Goal: Task Accomplishment & Management: Manage account settings

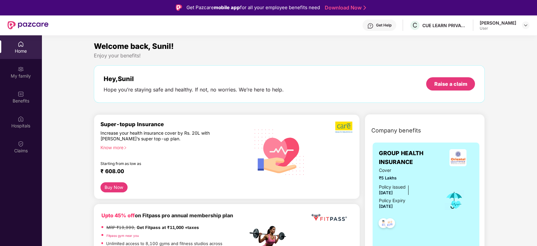
click at [529, 23] on div at bounding box center [526, 25] width 8 height 8
click at [527, 26] on img at bounding box center [525, 25] width 5 height 5
click at [473, 42] on div "Logout" at bounding box center [496, 40] width 82 height 12
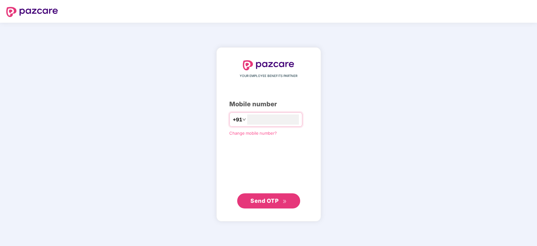
type input "**********"
click at [282, 193] on button "Send OTP" at bounding box center [268, 200] width 63 height 15
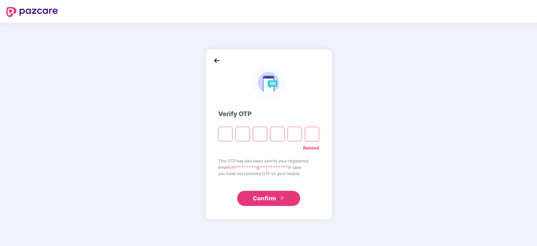
paste input "*"
type input "*"
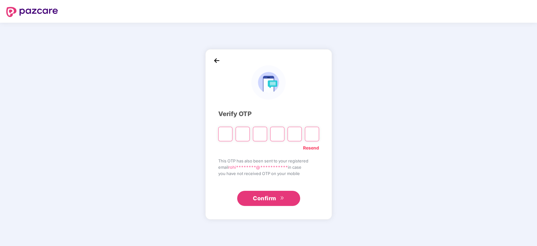
type input "*"
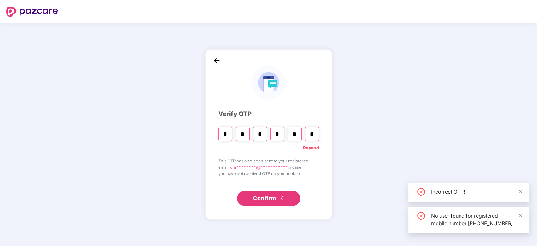
click at [295, 199] on button "Confirm" at bounding box center [268, 198] width 63 height 15
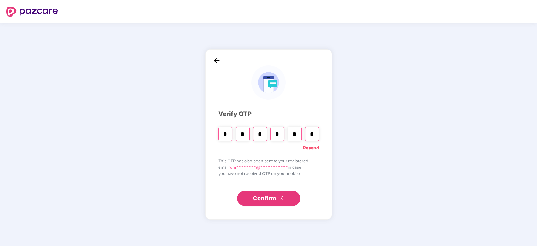
click at [309, 131] on input "*" at bounding box center [312, 134] width 14 height 14
paste input "*"
type input "*"
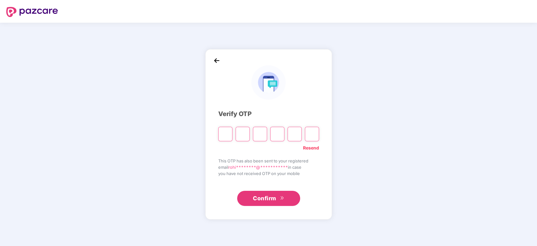
type input "*"
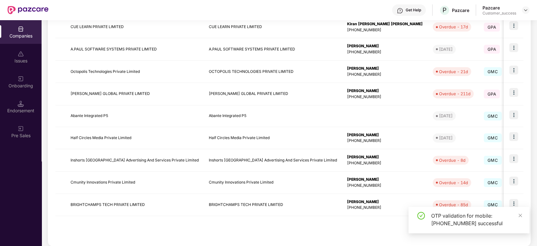
scroll to position [146, 0]
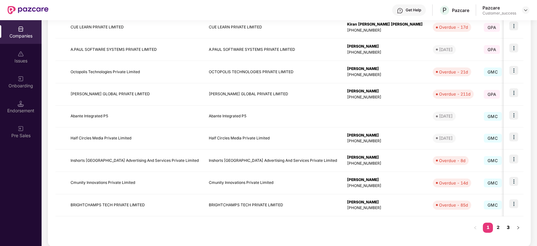
click at [512, 224] on link "3" at bounding box center [508, 226] width 10 height 9
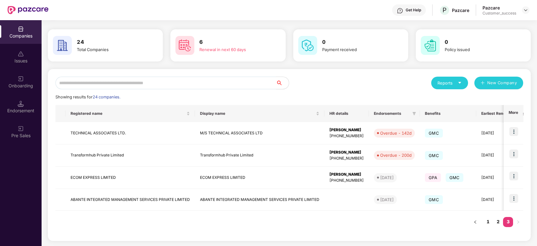
scroll to position [18, 0]
click at [498, 219] on link "2" at bounding box center [498, 221] width 10 height 9
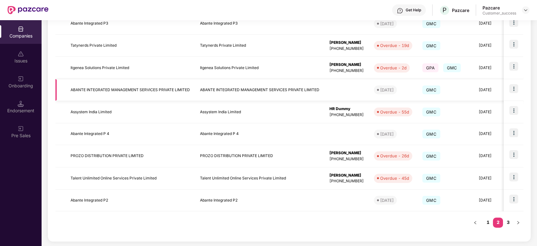
scroll to position [150, 0]
click at [485, 221] on link "1" at bounding box center [488, 221] width 10 height 9
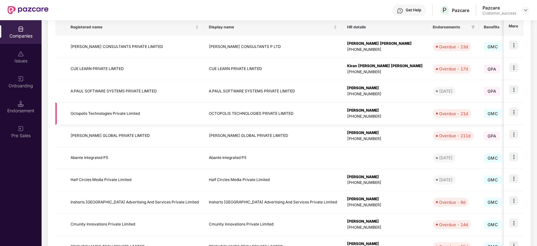
scroll to position [152, 0]
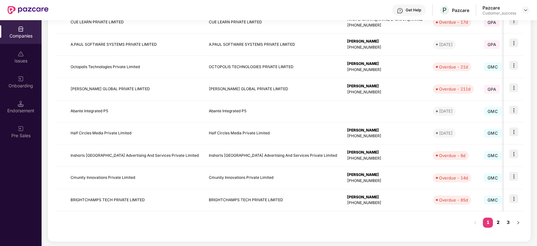
click at [498, 223] on link "2" at bounding box center [498, 221] width 10 height 9
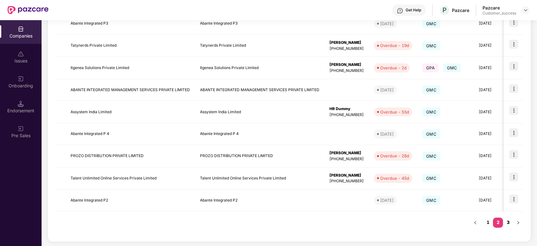
click at [511, 222] on link "3" at bounding box center [508, 221] width 10 height 9
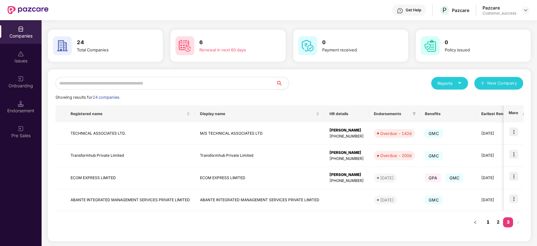
click at [492, 223] on link "1" at bounding box center [488, 221] width 10 height 9
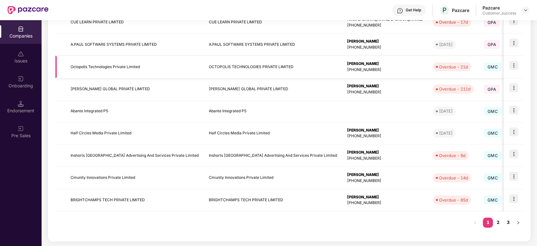
scroll to position [151, 0]
click at [500, 222] on link "2" at bounding box center [498, 222] width 10 height 9
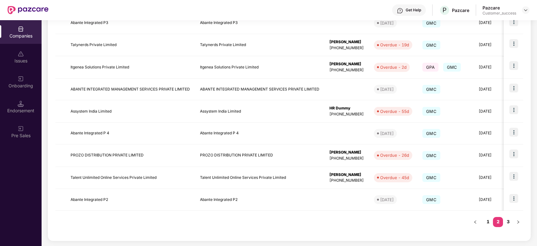
scroll to position [150, 0]
click at [507, 223] on link "3" at bounding box center [508, 221] width 10 height 9
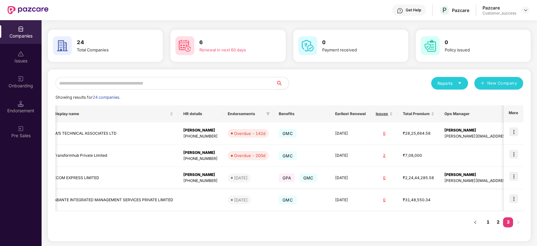
scroll to position [0, 0]
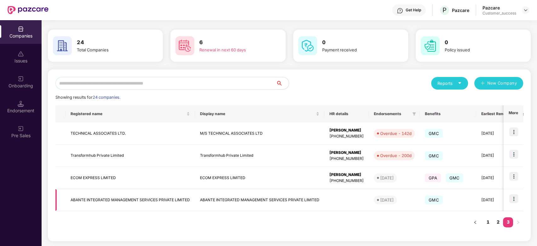
click at [518, 194] on img at bounding box center [513, 198] width 9 height 9
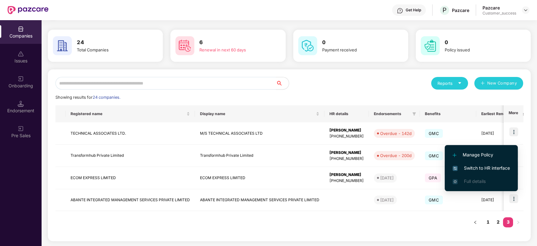
click at [466, 168] on span "Switch to HR interface" at bounding box center [481, 167] width 57 height 7
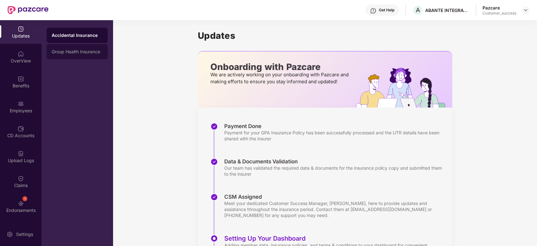
click at [61, 56] on div "Group Health Insurance" at bounding box center [77, 51] width 61 height 15
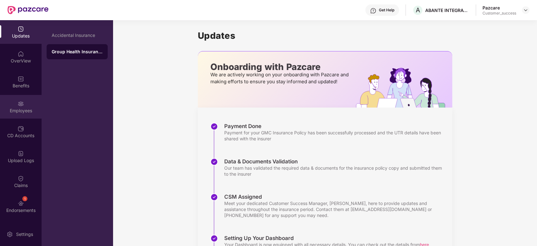
click at [14, 103] on div "Employees" at bounding box center [21, 107] width 42 height 24
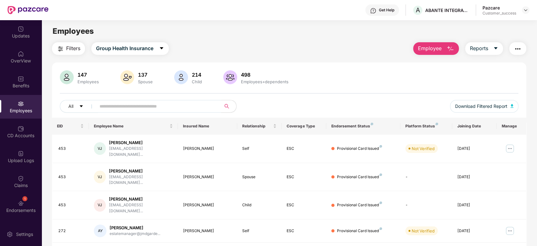
click at [146, 104] on input "text" at bounding box center [156, 105] width 113 height 9
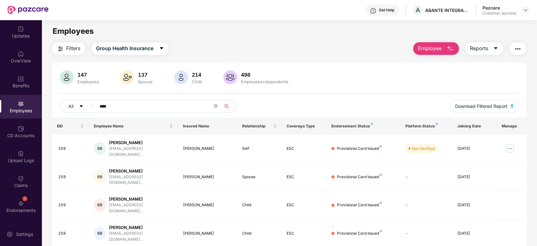
click at [227, 108] on icon "search" at bounding box center [226, 106] width 5 height 5
click at [155, 105] on input "****" at bounding box center [156, 105] width 113 height 9
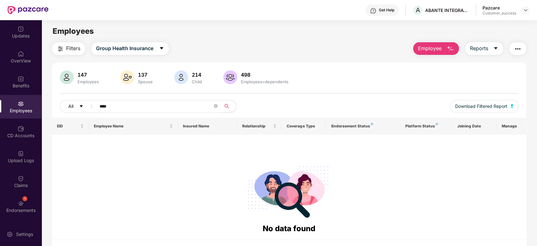
type input "****"
click at [86, 104] on button "All" at bounding box center [79, 106] width 38 height 13
click at [222, 177] on div at bounding box center [289, 190] width 464 height 64
click at [84, 107] on button "All" at bounding box center [79, 106] width 38 height 13
click at [185, 160] on div at bounding box center [289, 190] width 464 height 64
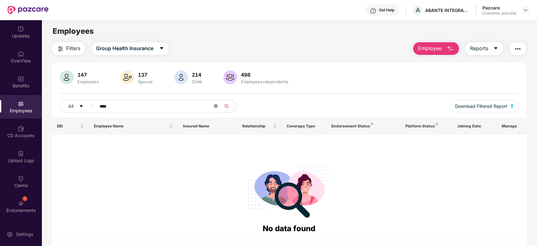
click at [216, 106] on icon "close-circle" at bounding box center [216, 106] width 4 height 4
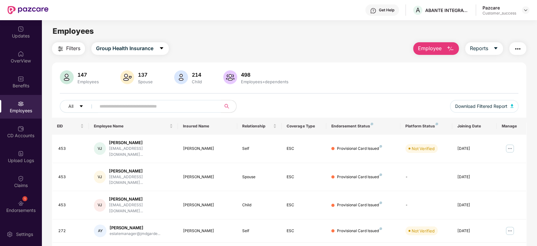
click at [24, 100] on div "Employees" at bounding box center [21, 107] width 42 height 24
click at [529, 11] on header "Get Help A ABANTE INTEGRATED MANAGEMENT SERVICES PRIVATE LIMITED Pazcare Custom…" at bounding box center [268, 10] width 537 height 20
click at [527, 11] on img at bounding box center [525, 10] width 5 height 5
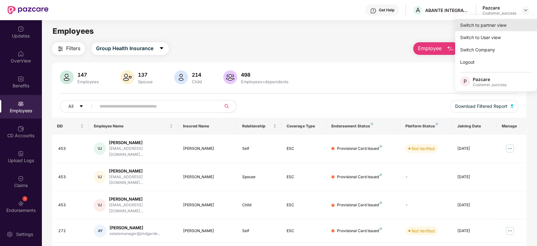
click at [497, 26] on div "Switch to partner view" at bounding box center [496, 25] width 82 height 12
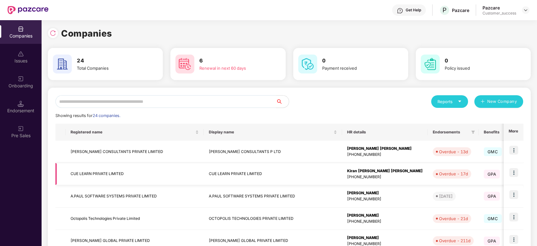
scroll to position [151, 0]
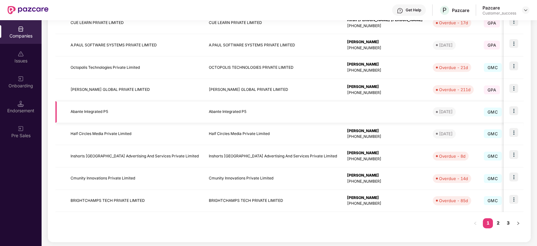
click at [512, 111] on img at bounding box center [513, 110] width 9 height 9
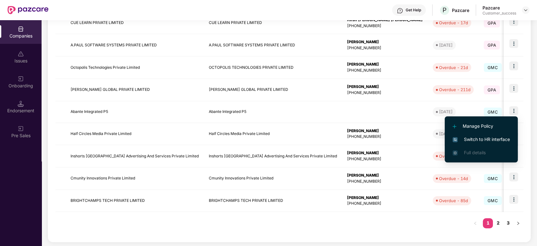
click at [492, 138] on span "Switch to HR interface" at bounding box center [481, 139] width 57 height 7
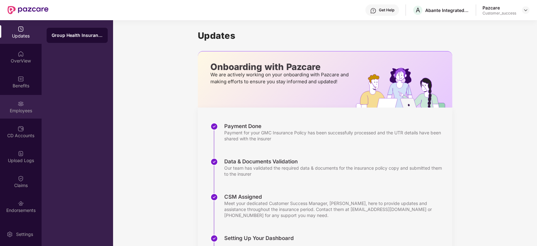
click at [24, 107] on div "Employees" at bounding box center [21, 110] width 42 height 6
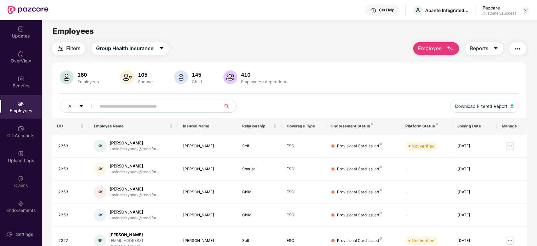
click at [171, 107] on input "text" at bounding box center [156, 105] width 113 height 9
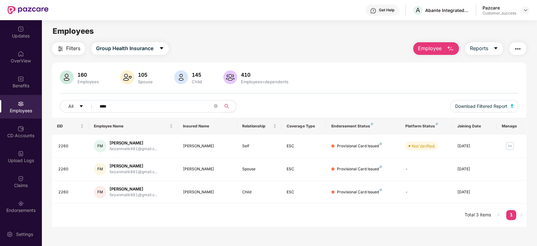
type input "****"
click at [509, 147] on img at bounding box center [510, 146] width 10 height 10
click at [402, 104] on div "All **** Download Filtered Report" at bounding box center [289, 109] width 459 height 18
click at [30, 86] on div "Benefits" at bounding box center [21, 86] width 42 height 6
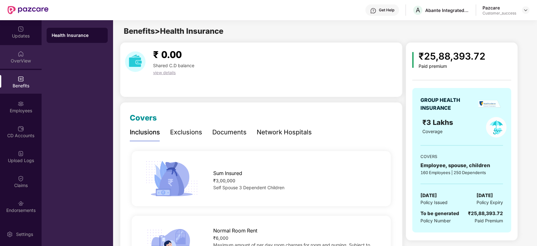
click at [22, 66] on div "OverView" at bounding box center [21, 57] width 42 height 24
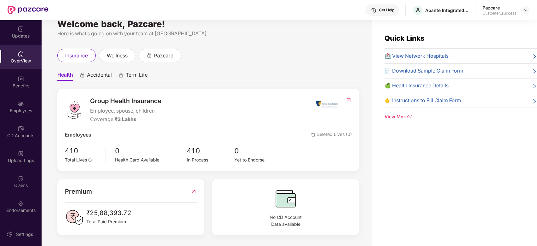
scroll to position [12, 0]
click at [350, 96] on img at bounding box center [348, 99] width 7 height 6
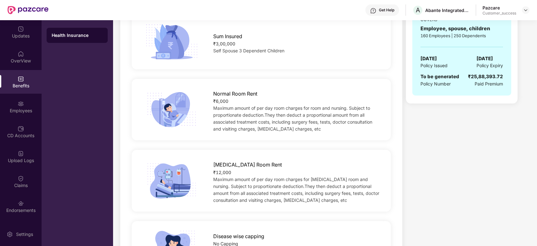
scroll to position [158, 0]
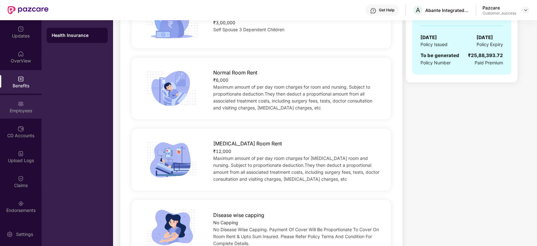
click at [27, 110] on div "Employees" at bounding box center [21, 110] width 42 height 6
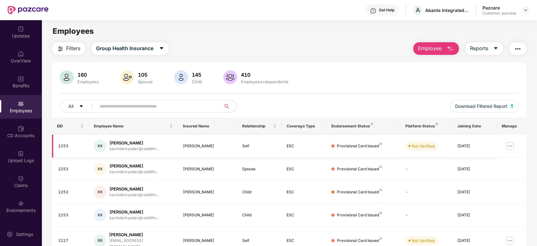
click at [513, 148] on img at bounding box center [510, 146] width 10 height 10
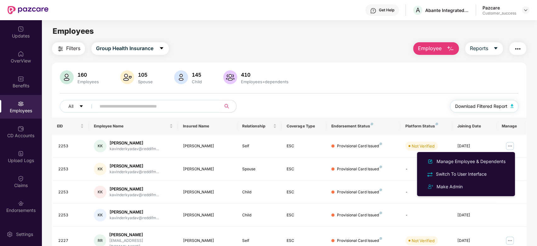
click at [464, 109] on span "Download Filtered Report" at bounding box center [481, 106] width 52 height 7
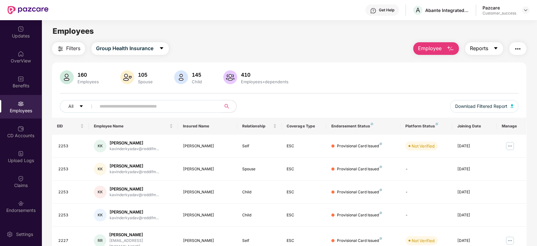
click at [492, 49] on button "Reports" at bounding box center [484, 48] width 38 height 13
click at [118, 106] on input "text" at bounding box center [156, 105] width 113 height 9
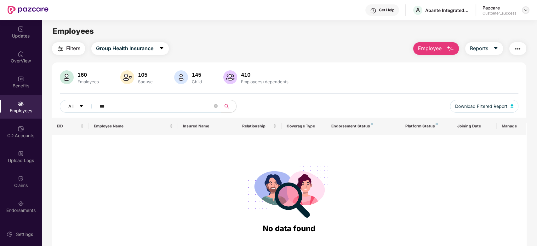
type input "***"
click at [526, 11] on img at bounding box center [525, 10] width 5 height 5
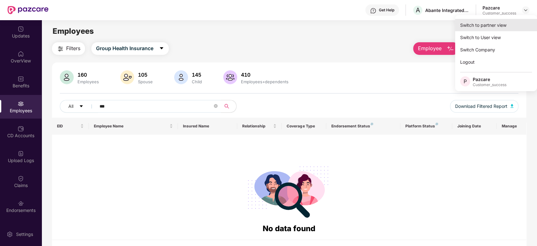
click at [487, 20] on div "Switch to partner view" at bounding box center [496, 25] width 82 height 12
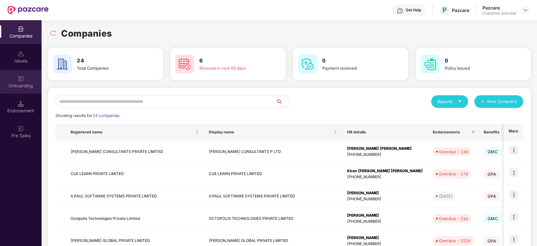
click at [32, 74] on div "Onboarding" at bounding box center [21, 82] width 42 height 24
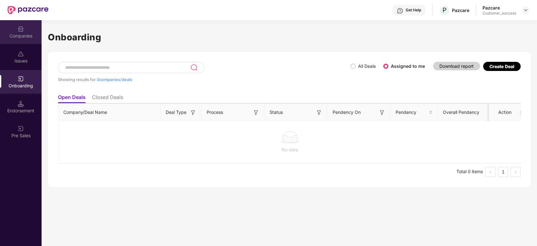
click at [28, 42] on div "Companies" at bounding box center [21, 32] width 42 height 24
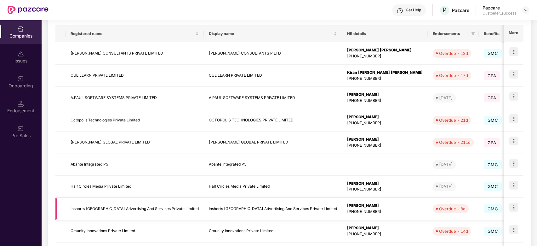
scroll to position [152, 0]
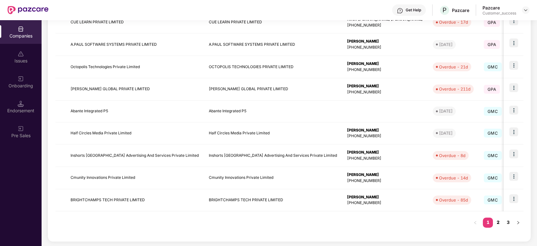
click at [500, 222] on link "2" at bounding box center [498, 221] width 10 height 9
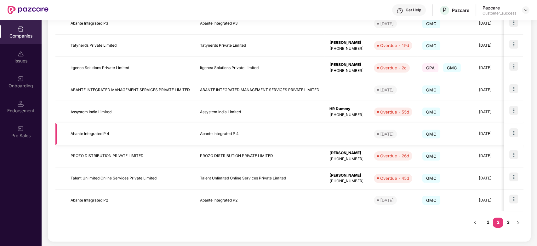
click at [514, 134] on img at bounding box center [513, 132] width 9 height 9
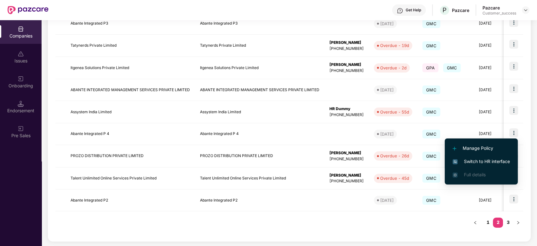
click at [488, 162] on span "Switch to HR interface" at bounding box center [481, 161] width 57 height 7
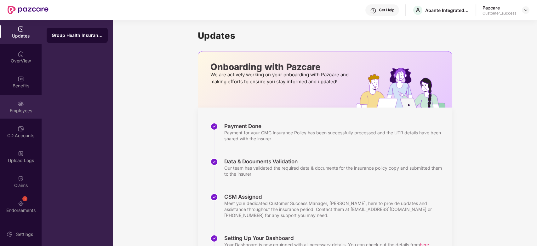
click at [27, 103] on div "Employees" at bounding box center [21, 107] width 42 height 24
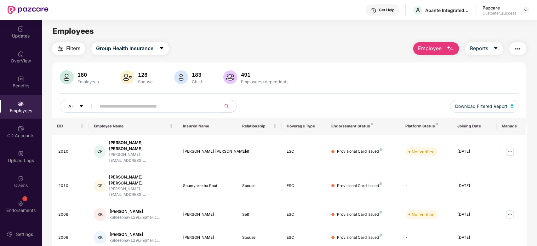
click at [134, 104] on input "text" at bounding box center [156, 105] width 113 height 9
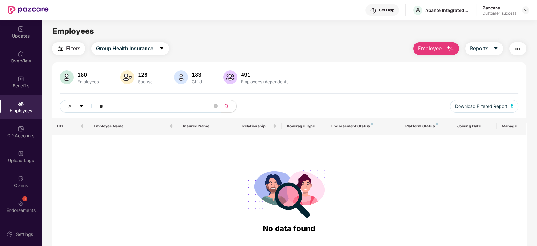
type input "*"
type input "***"
click at [528, 8] on img at bounding box center [525, 10] width 5 height 5
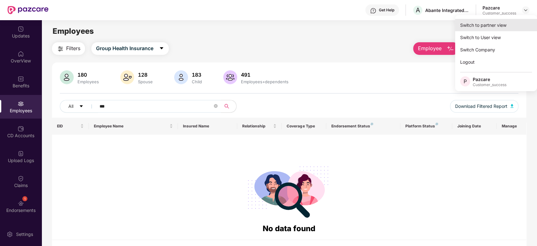
click at [522, 27] on div "Switch to partner view" at bounding box center [496, 25] width 82 height 12
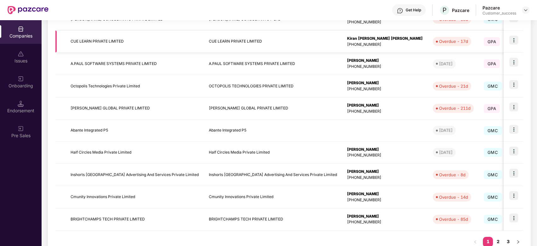
scroll to position [132, 0]
click at [498, 238] on link "2" at bounding box center [498, 241] width 10 height 9
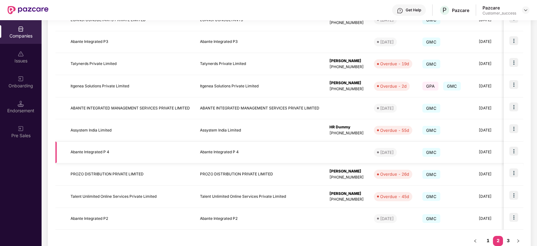
scroll to position [91, 0]
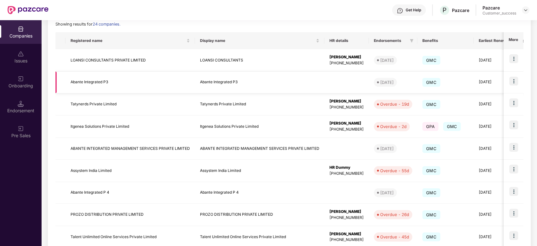
click at [517, 82] on img at bounding box center [513, 81] width 9 height 9
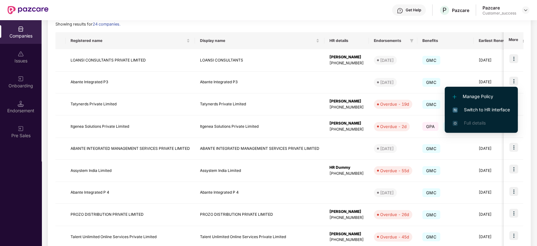
click at [498, 110] on span "Switch to HR interface" at bounding box center [481, 109] width 57 height 7
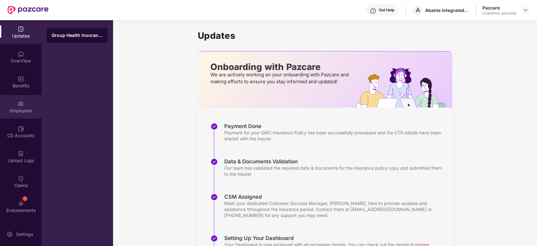
click at [13, 102] on div "Employees" at bounding box center [21, 107] width 42 height 24
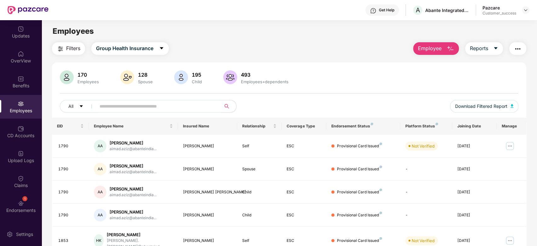
click at [159, 103] on input "text" at bounding box center [156, 105] width 113 height 9
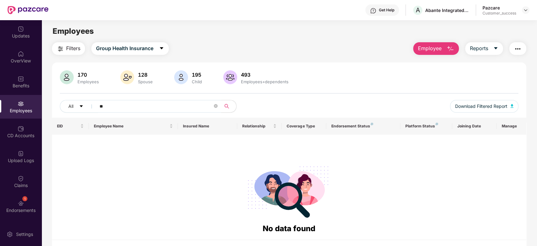
type input "*"
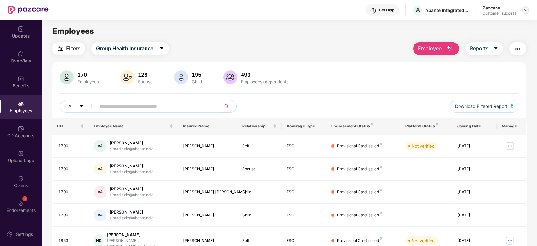
click at [526, 11] on img at bounding box center [525, 10] width 5 height 5
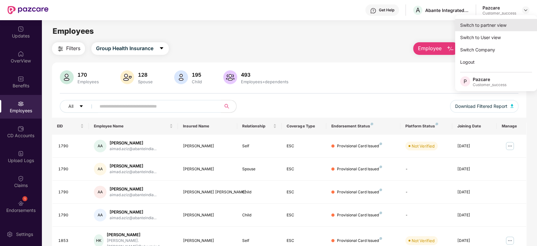
click at [497, 28] on div "Switch to partner view" at bounding box center [496, 25] width 82 height 12
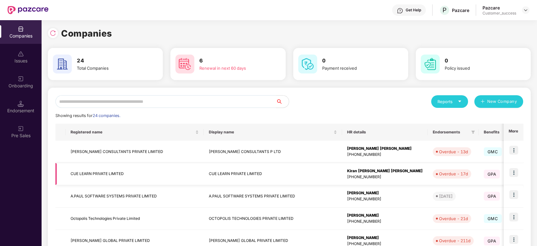
scroll to position [152, 0]
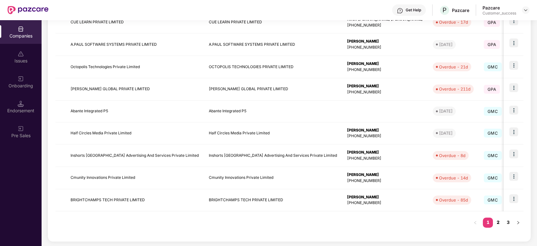
click at [496, 218] on link "2" at bounding box center [498, 221] width 10 height 9
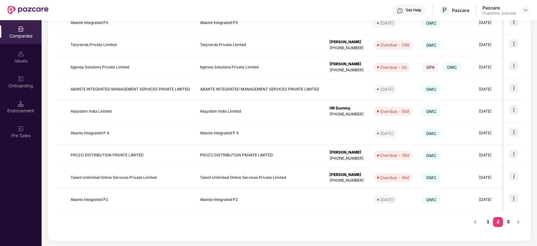
scroll to position [150, 0]
click at [514, 130] on img at bounding box center [513, 132] width 9 height 9
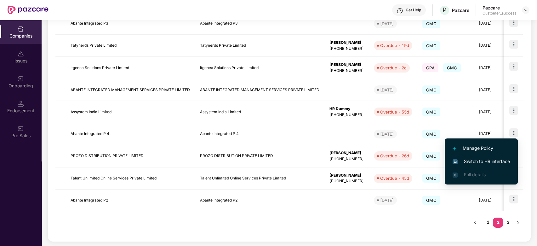
click at [478, 160] on span "Switch to HR interface" at bounding box center [481, 161] width 57 height 7
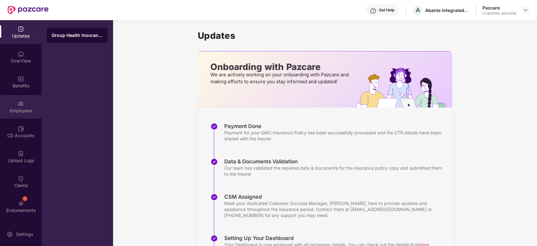
click at [12, 108] on div "Employees" at bounding box center [21, 110] width 42 height 6
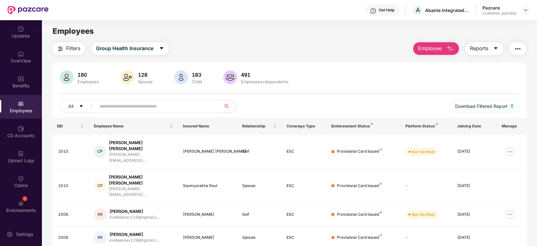
click at [142, 106] on input "text" at bounding box center [156, 105] width 113 height 9
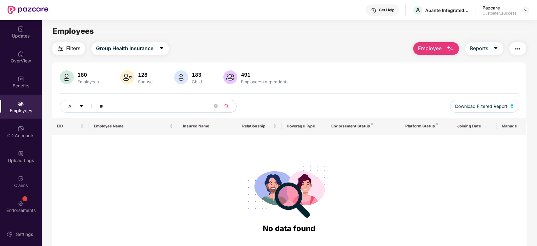
type input "*"
type input "***"
click at [33, 204] on div "1 Endorsements" at bounding box center [21, 206] width 42 height 24
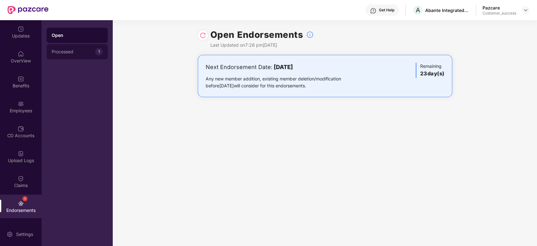
click at [102, 49] on div "Processed 1" at bounding box center [77, 51] width 61 height 15
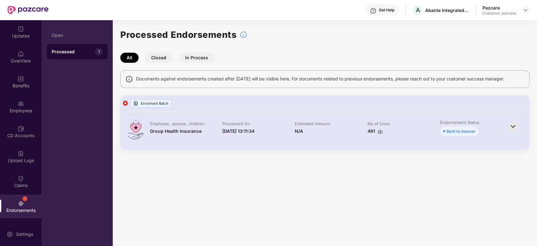
click at [160, 55] on button "Closed" at bounding box center [159, 58] width 28 height 10
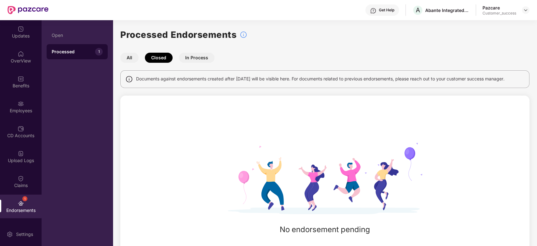
click at [185, 55] on button "In Process" at bounding box center [197, 58] width 36 height 10
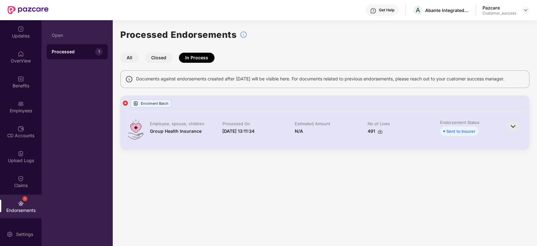
click at [124, 55] on button "All" at bounding box center [129, 58] width 18 height 10
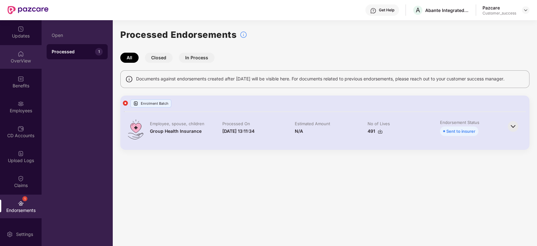
click at [21, 52] on img at bounding box center [21, 54] width 6 height 6
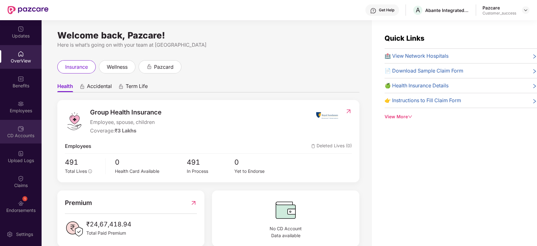
click at [35, 132] on div "CD Accounts" at bounding box center [21, 135] width 42 height 6
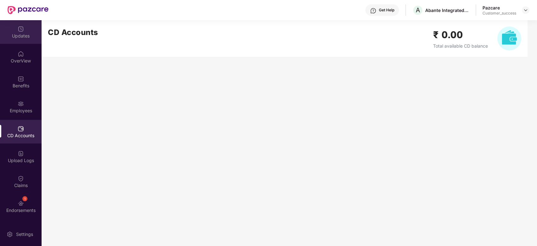
click at [26, 31] on div "Updates" at bounding box center [21, 32] width 42 height 24
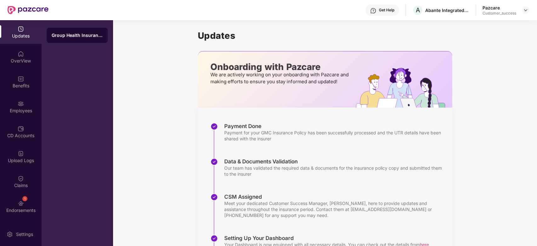
click at [242, 105] on div "Onboarding with Pazcare We are actively working on your onboarding with Pazcare…" at bounding box center [280, 79] width 165 height 56
click at [523, 9] on div at bounding box center [526, 10] width 8 height 8
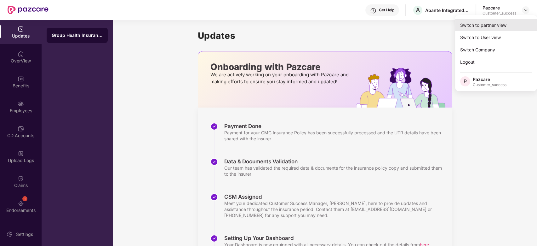
click at [509, 24] on div "Switch to partner view" at bounding box center [496, 25] width 82 height 12
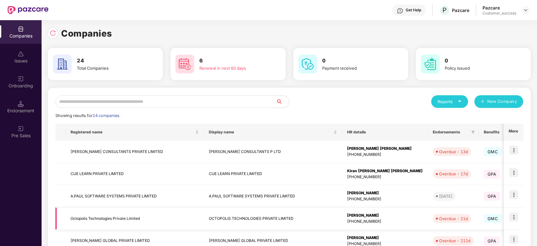
scroll to position [114, 0]
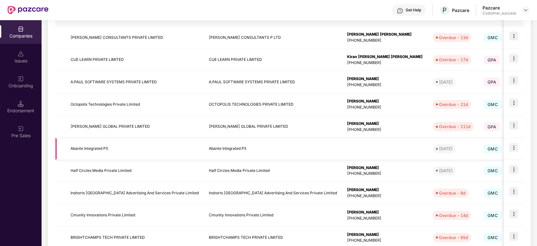
click at [511, 150] on img at bounding box center [513, 147] width 9 height 9
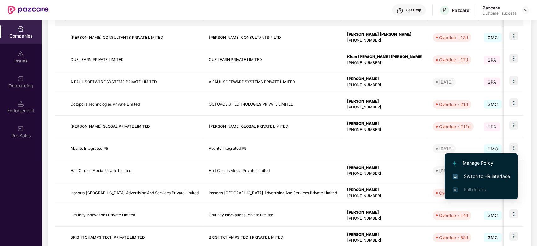
click at [469, 162] on span "Manage Policy" at bounding box center [481, 162] width 57 height 7
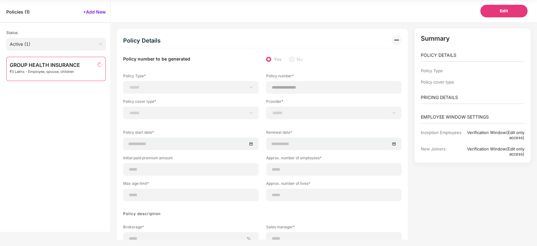
select select "**********"
select select "*"
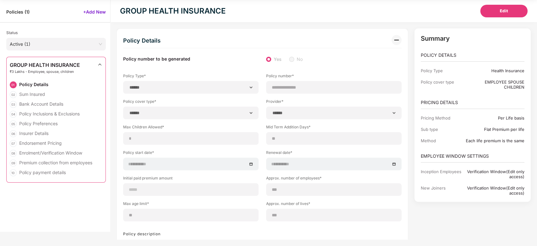
select select "**********"
type input "**********"
type input "***"
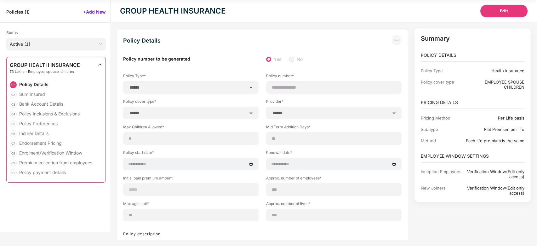
type input "**"
type input "***"
type input "**"
type input "**********"
select select "*****"
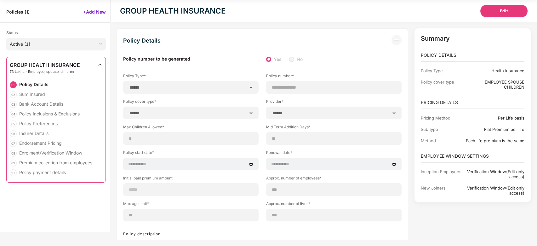
type input "******"
type input "**********"
select select "******"
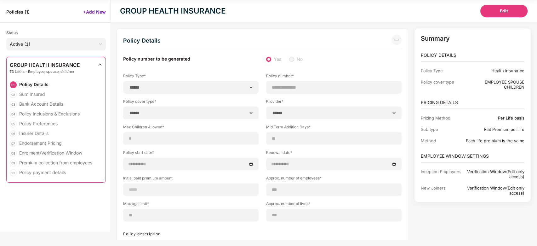
type input "******"
select select "********"
select select "******"
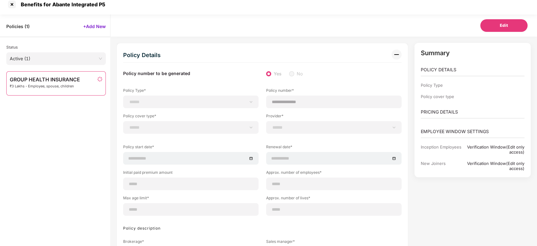
scroll to position [20, 0]
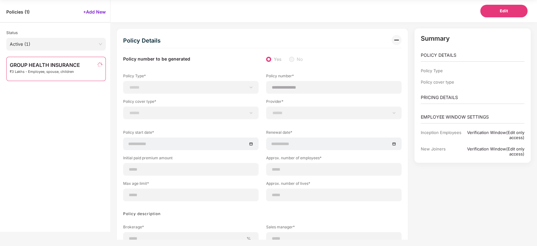
select select "**********"
select select "*"
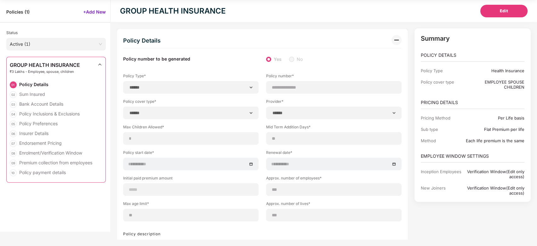
select select "**********"
type input "**********"
type input "***"
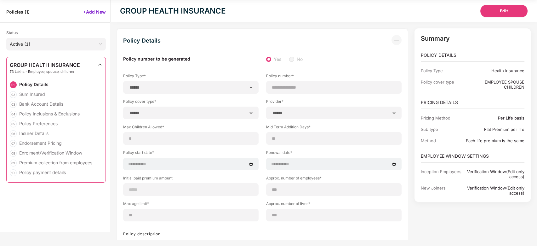
type input "**"
type input "***"
type input "**"
type input "**********"
select select "*****"
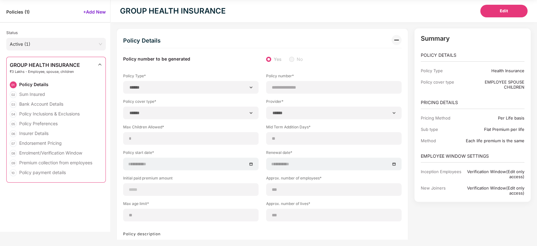
type input "******"
type input "**********"
select select "******"
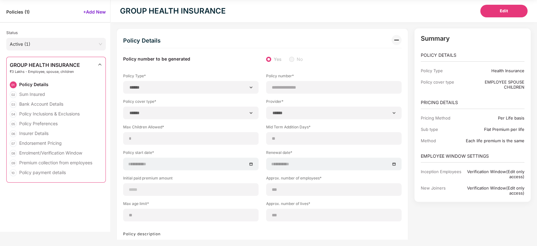
type input "******"
select select "********"
select select "******"
click at [47, 112] on div "Policy Inclusions & Exclusions" at bounding box center [49, 114] width 60 height 6
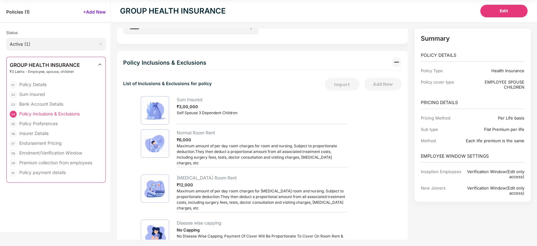
scroll to position [607, 0]
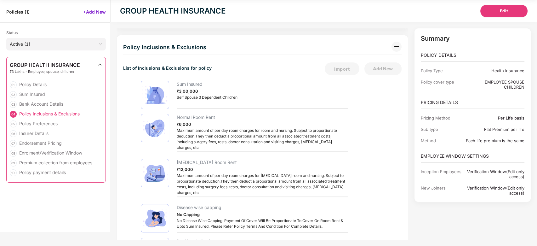
click at [49, 119] on div "04 Policy Inclusions & Exclusions" at bounding box center [56, 116] width 93 height 10
click at [50, 123] on div "Policy Preferences" at bounding box center [38, 123] width 38 height 6
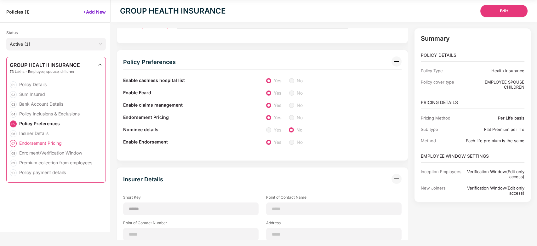
scroll to position [1584, 0]
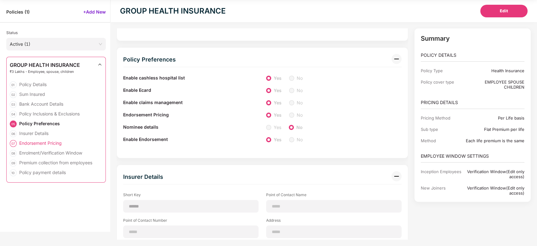
click at [57, 142] on div "Endorsement Pricing" at bounding box center [40, 143] width 43 height 6
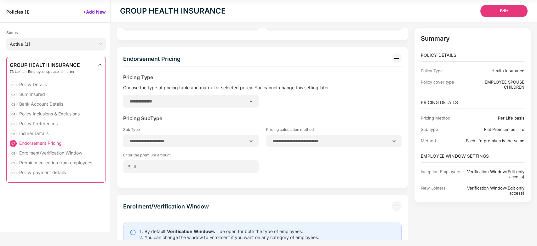
scroll to position [1843, 0]
click at [57, 150] on div "Enrolment/Verification Window" at bounding box center [50, 153] width 63 height 6
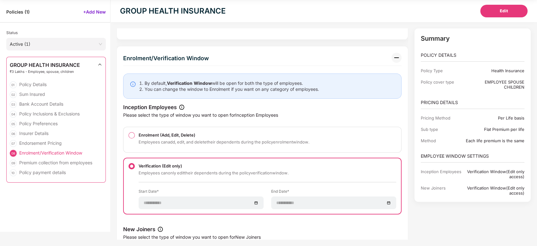
scroll to position [1991, 0]
click at [62, 158] on div "08 Enrolment/Verification Window" at bounding box center [56, 155] width 93 height 10
click at [63, 159] on div "Premium collection from employees" at bounding box center [55, 162] width 73 height 6
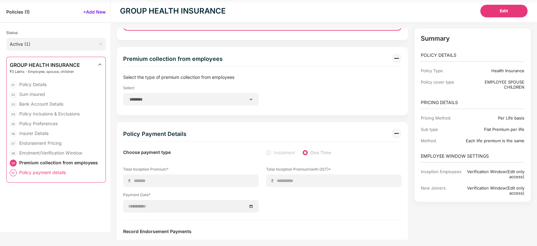
click at [52, 171] on div "Policy payment details" at bounding box center [42, 172] width 47 height 6
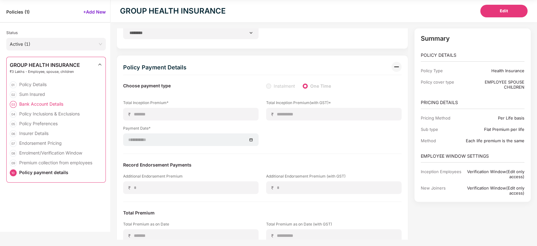
scroll to position [0, 0]
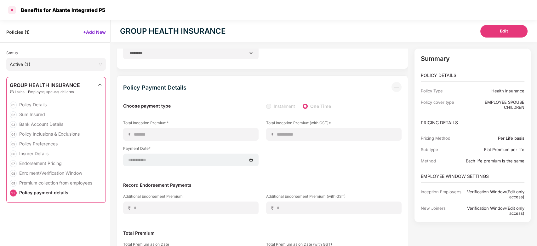
click at [11, 12] on div at bounding box center [12, 10] width 10 height 10
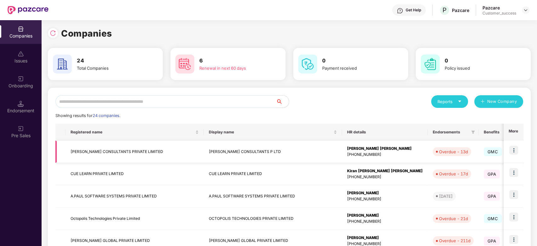
click at [514, 152] on img at bounding box center [513, 150] width 9 height 9
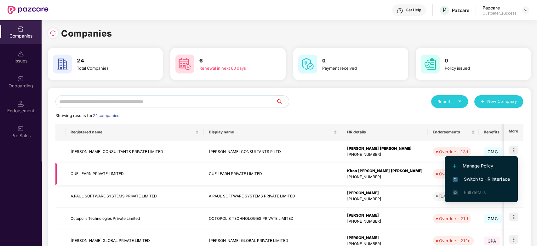
click at [428, 183] on td "Overdue - 17d" at bounding box center [453, 174] width 51 height 22
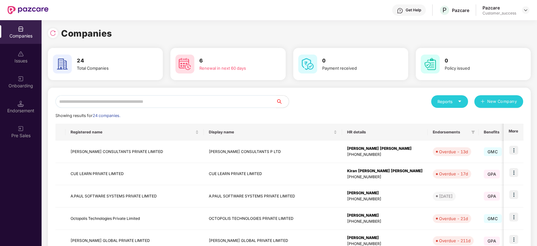
click at [454, 106] on div "Reports" at bounding box center [449, 101] width 37 height 13
click at [519, 190] on td at bounding box center [514, 196] width 20 height 22
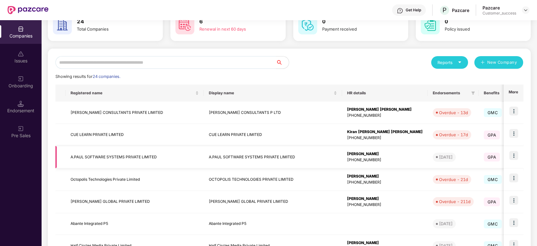
scroll to position [38, 0]
click at [513, 223] on img at bounding box center [513, 223] width 9 height 9
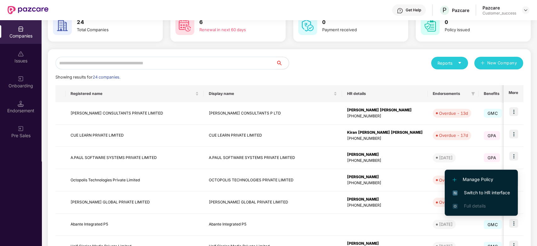
click at [470, 176] on span "Manage Policy" at bounding box center [481, 179] width 57 height 7
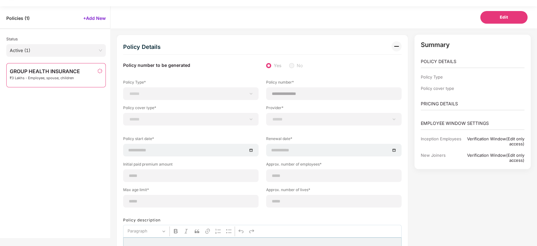
select select "**********"
type input "**********"
type input "***"
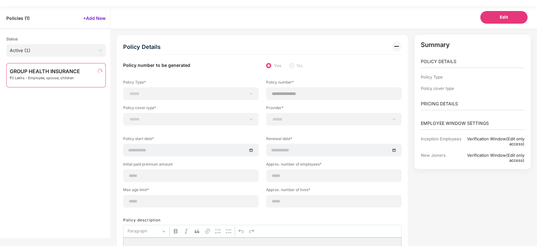
type input "**"
type input "***"
type input "**"
type input "**********"
select select "*****"
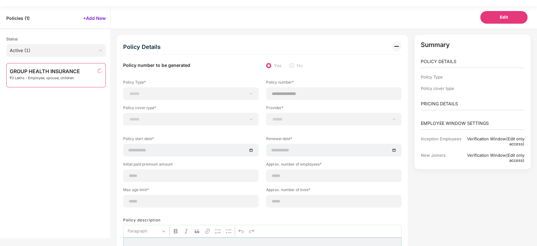
type input "******"
type input "**********"
select select "******"
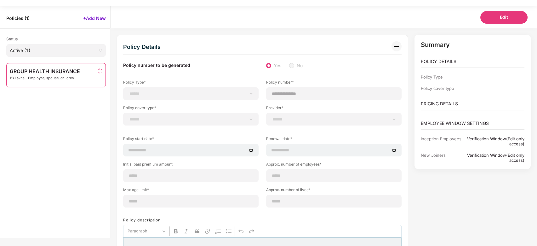
type input "******"
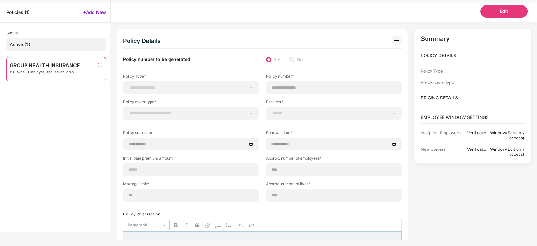
select select "********"
select select "**********"
select select "*"
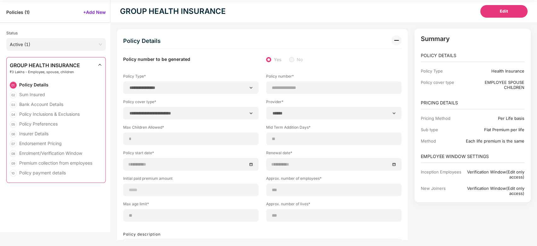
select select "******"
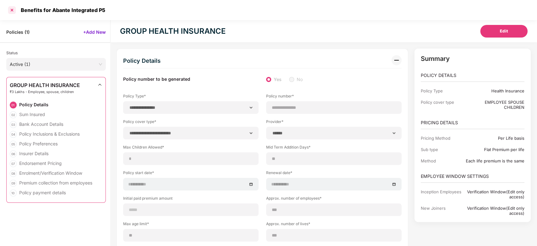
click at [12, 9] on div at bounding box center [12, 10] width 10 height 10
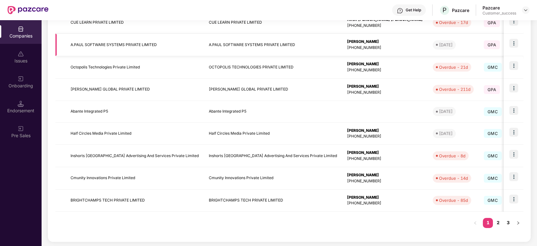
scroll to position [151, 0]
click at [497, 221] on link "2" at bounding box center [498, 222] width 10 height 9
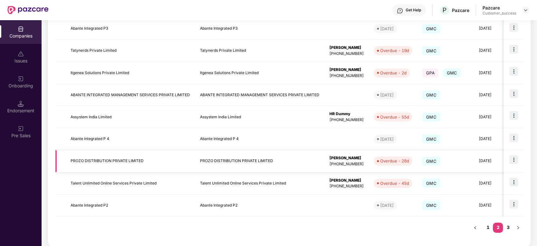
scroll to position [145, 0]
click at [509, 223] on link "3" at bounding box center [508, 226] width 10 height 9
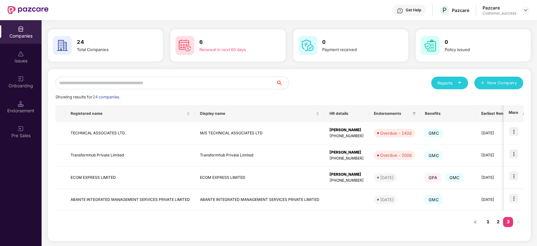
scroll to position [18, 0]
click at [497, 221] on link "2" at bounding box center [498, 221] width 10 height 9
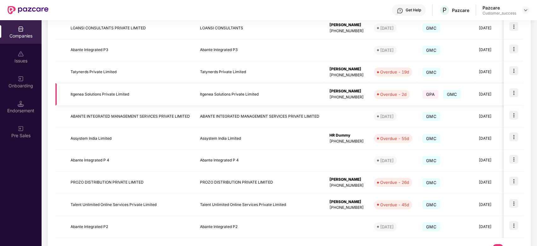
scroll to position [150, 0]
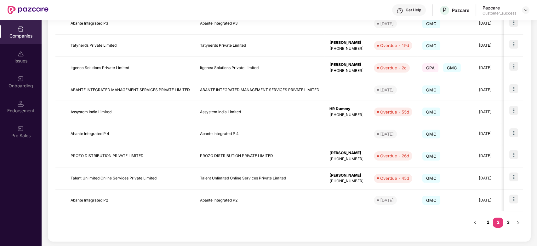
click at [491, 223] on link "1" at bounding box center [488, 221] width 10 height 9
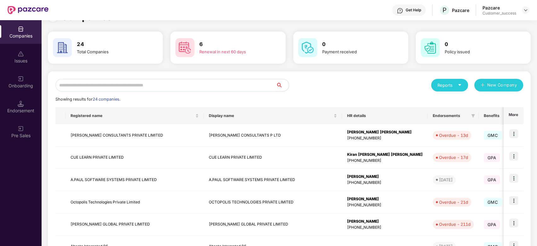
scroll to position [0, 0]
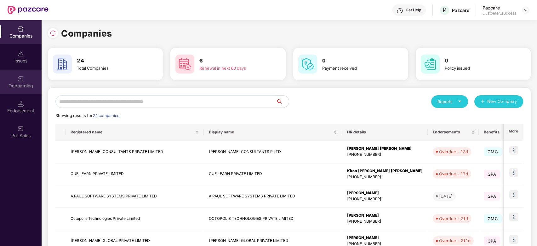
click at [20, 88] on div "Onboarding" at bounding box center [21, 86] width 42 height 6
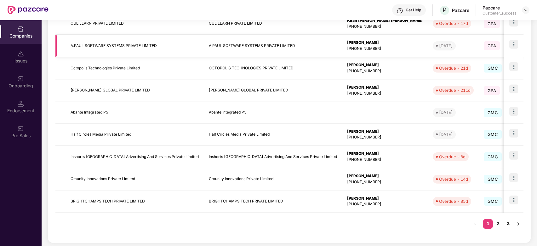
scroll to position [150, 0]
click at [499, 223] on link "2" at bounding box center [498, 223] width 10 height 9
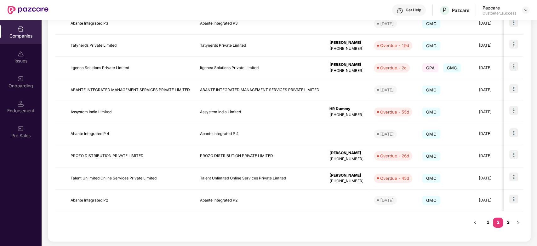
click at [509, 223] on link "3" at bounding box center [508, 221] width 10 height 9
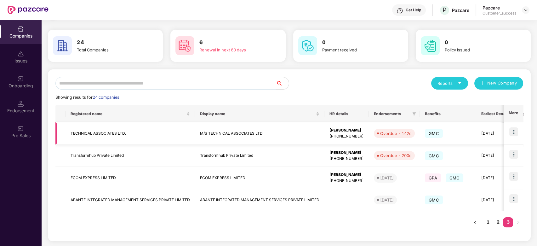
click at [511, 134] on img at bounding box center [513, 131] width 9 height 9
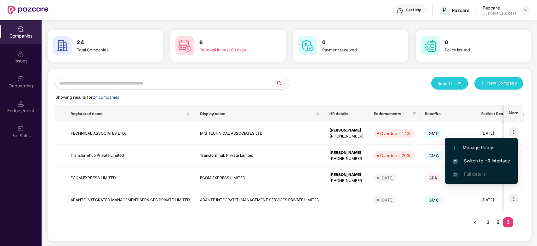
click at [498, 161] on span "Switch to HR interface" at bounding box center [481, 160] width 57 height 7
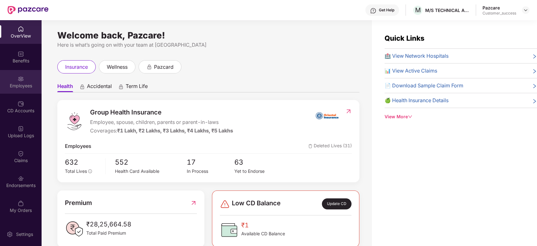
click at [19, 87] on div "Employees" at bounding box center [21, 86] width 42 height 6
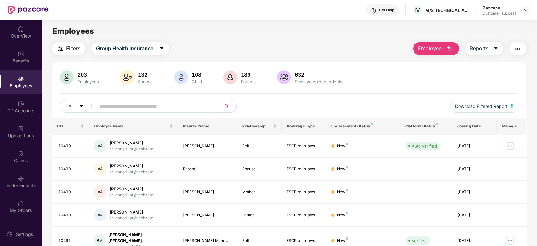
click at [111, 111] on span at bounding box center [156, 106] width 129 height 13
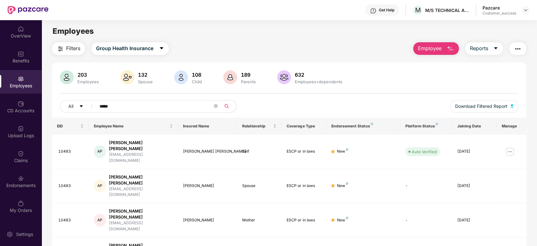
click at [226, 108] on icon "search" at bounding box center [226, 106] width 5 height 5
click at [164, 108] on input "*****" at bounding box center [156, 105] width 113 height 9
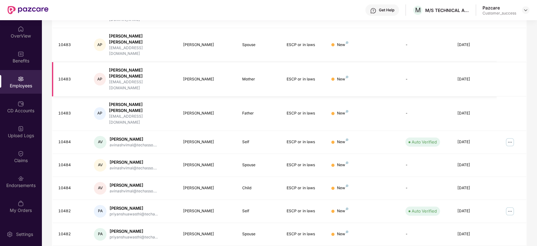
scroll to position [140, 0]
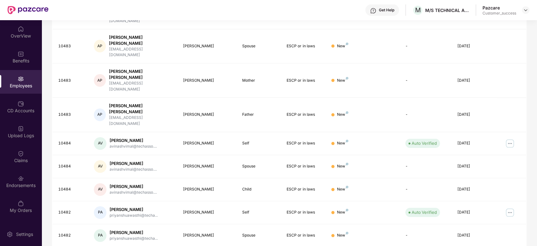
type input "*****"
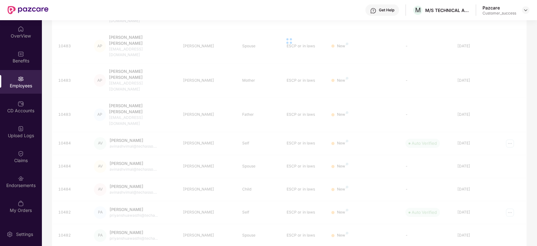
scroll to position [20, 0]
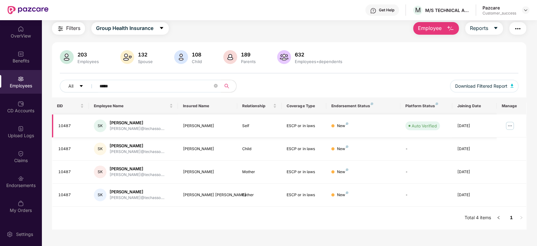
click at [510, 127] on img at bounding box center [510, 126] width 10 height 10
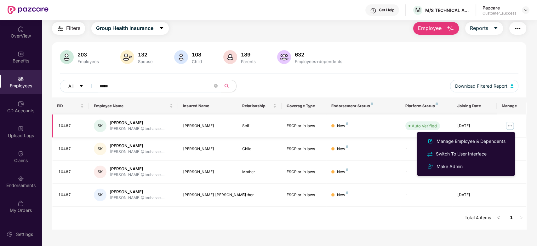
click at [331, 124] on div "New" at bounding box center [363, 126] width 64 height 6
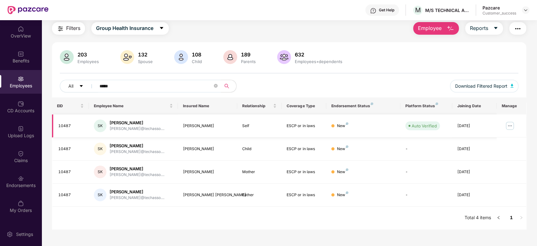
click at [506, 125] on img at bounding box center [510, 126] width 10 height 10
click at [279, 128] on td "Self" at bounding box center [259, 125] width 44 height 23
click at [512, 125] on img at bounding box center [510, 126] width 10 height 10
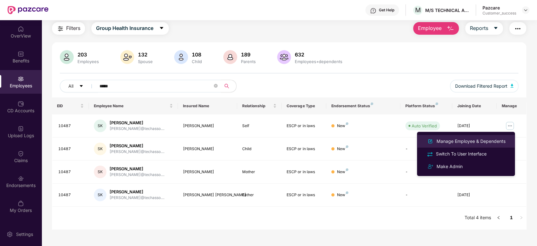
click at [471, 144] on div "Manage Employee & Dependents" at bounding box center [471, 141] width 72 height 7
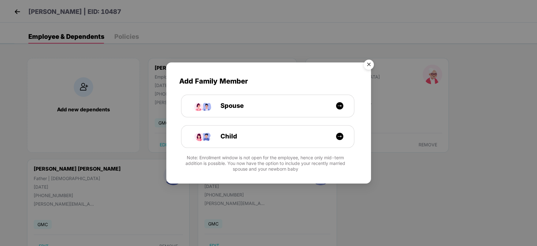
click at [372, 67] on img "Close" at bounding box center [369, 66] width 18 height 18
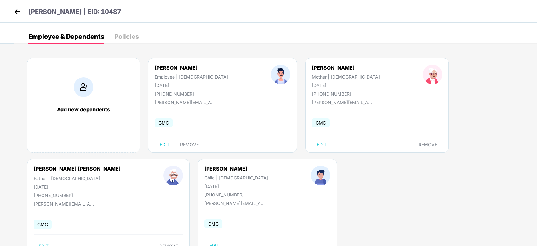
click at [123, 41] on div "Policies" at bounding box center [126, 37] width 25 height 14
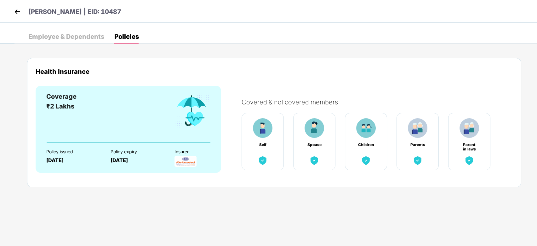
click at [92, 39] on div "Employee & Dependents" at bounding box center [66, 36] width 76 height 6
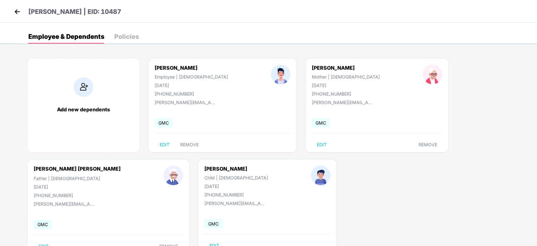
click at [20, 11] on img at bounding box center [17, 11] width 9 height 9
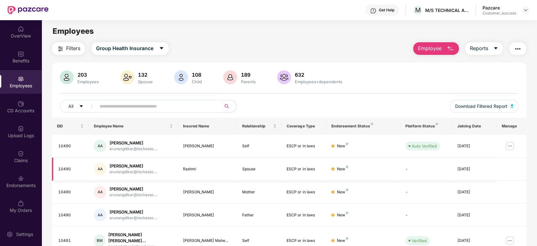
scroll to position [10, 0]
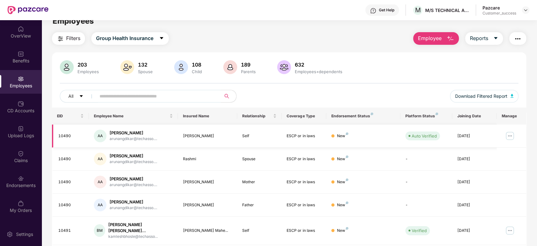
click at [508, 135] on img at bounding box center [510, 136] width 10 height 10
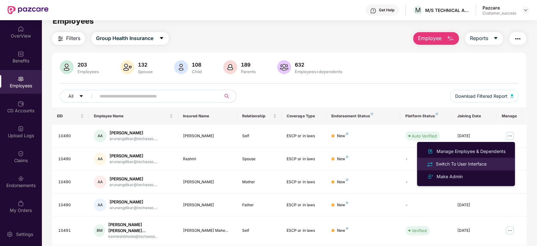
click at [504, 167] on div "Switch To User Interface" at bounding box center [466, 163] width 82 height 7
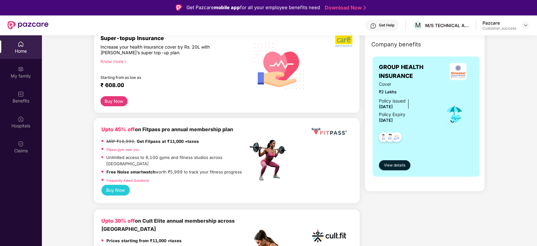
scroll to position [87, 0]
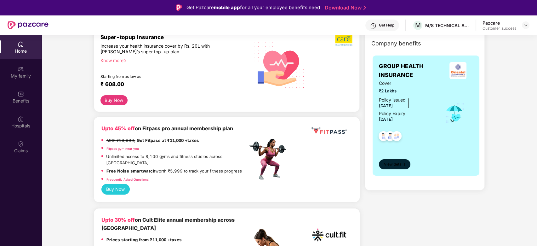
click at [397, 165] on span "View details" at bounding box center [394, 164] width 21 height 6
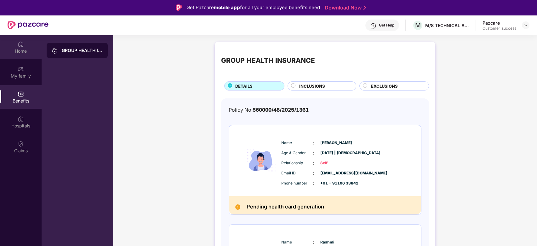
click at [25, 50] on div "Home" at bounding box center [21, 51] width 42 height 6
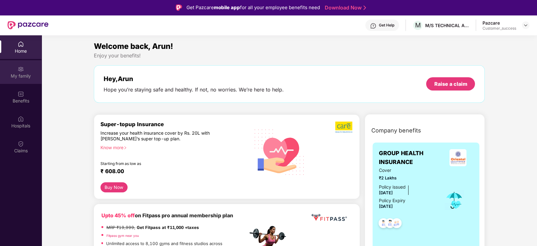
click at [39, 67] on div "My family" at bounding box center [21, 72] width 42 height 24
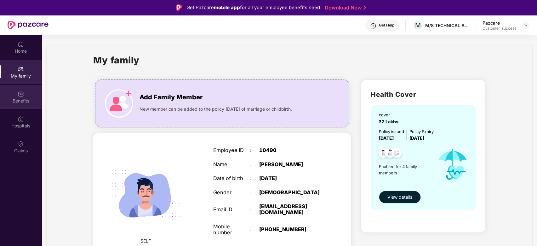
click at [20, 106] on div "Benefits" at bounding box center [21, 97] width 42 height 24
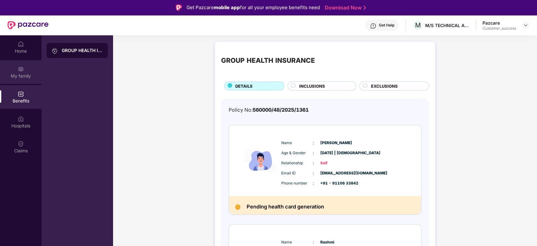
click at [27, 68] on div "My family" at bounding box center [21, 72] width 42 height 24
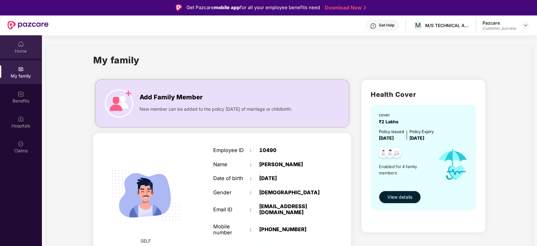
click at [29, 50] on div "Home" at bounding box center [21, 51] width 42 height 6
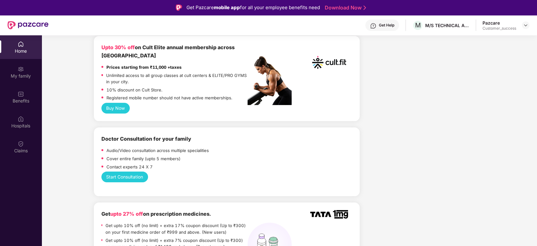
scroll to position [258, 0]
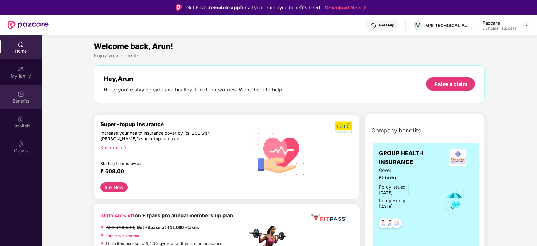
click at [25, 106] on div "Benefits" at bounding box center [21, 97] width 42 height 24
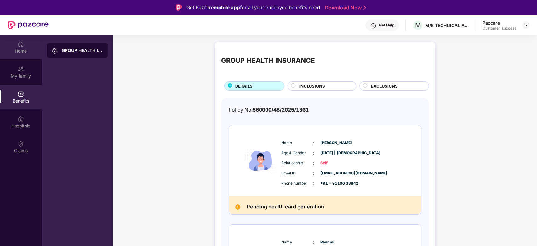
click at [21, 48] on div "Home" at bounding box center [21, 51] width 42 height 6
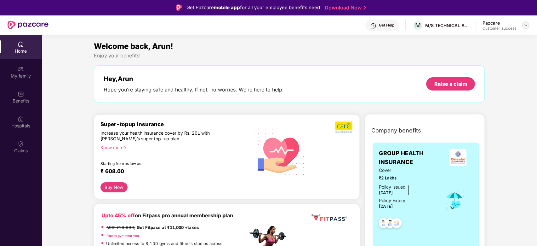
click at [526, 25] on img at bounding box center [525, 25] width 5 height 5
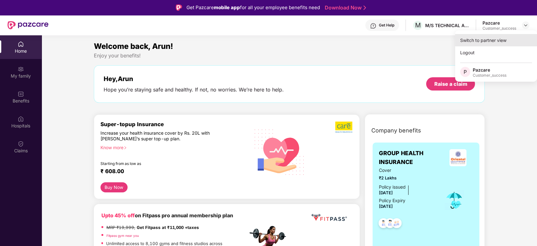
click at [514, 45] on div "Switch to partner view" at bounding box center [496, 40] width 82 height 12
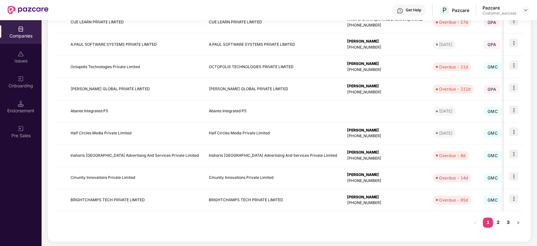
scroll to position [151, 0]
click at [500, 221] on link "2" at bounding box center [498, 222] width 10 height 9
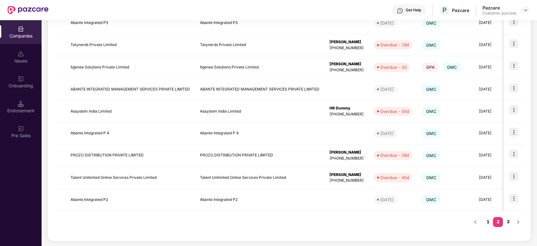
scroll to position [150, 0]
click at [514, 221] on button "button" at bounding box center [518, 222] width 10 height 10
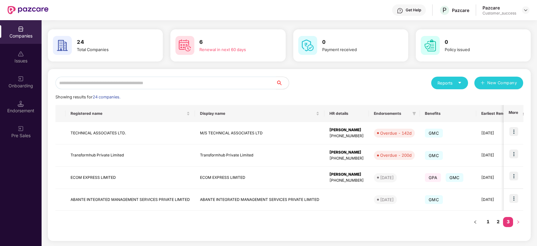
scroll to position [18, 0]
click at [511, 133] on img at bounding box center [513, 131] width 9 height 9
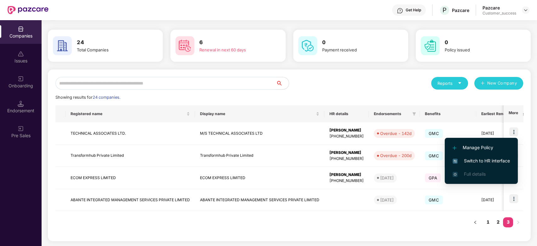
click at [480, 161] on span "Switch to HR interface" at bounding box center [481, 160] width 57 height 7
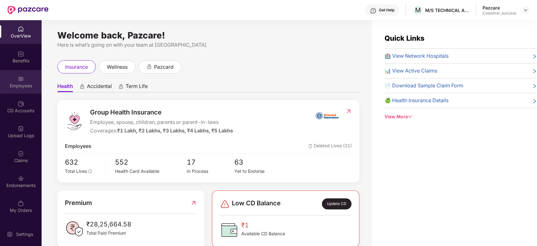
click at [33, 77] on div "Employees" at bounding box center [21, 82] width 42 height 24
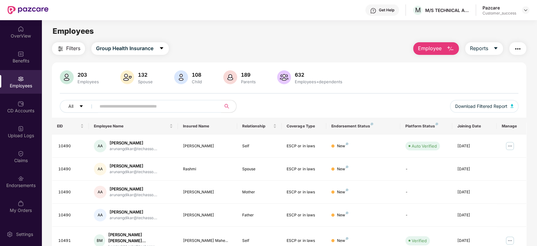
click at [171, 109] on input "text" at bounding box center [156, 105] width 113 height 9
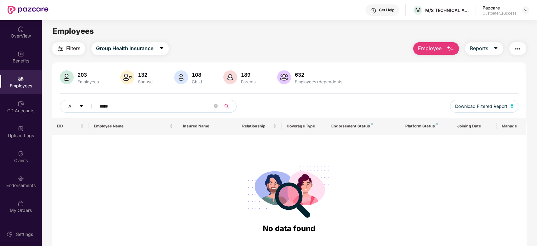
click at [227, 106] on icon "search" at bounding box center [227, 106] width 4 height 4
click at [185, 107] on input "*****" at bounding box center [156, 105] width 113 height 9
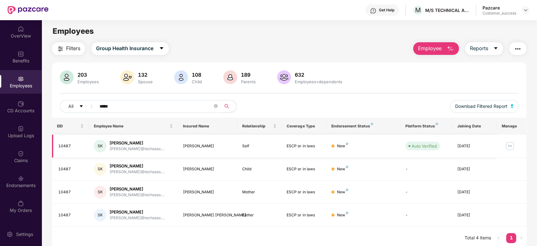
type input "*****"
click at [507, 147] on img at bounding box center [510, 146] width 10 height 10
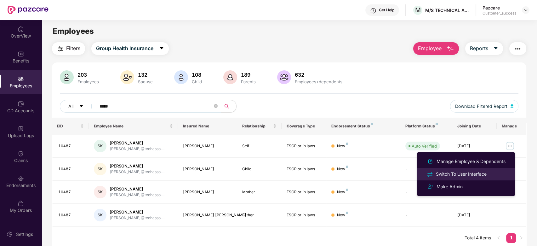
click at [469, 175] on div "Switch To User Interface" at bounding box center [461, 173] width 53 height 7
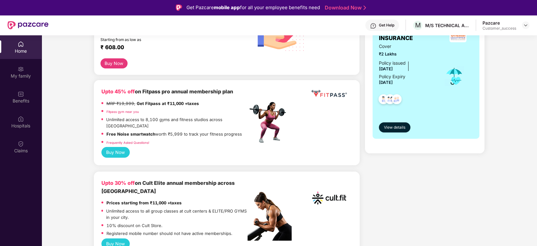
scroll to position [173, 0]
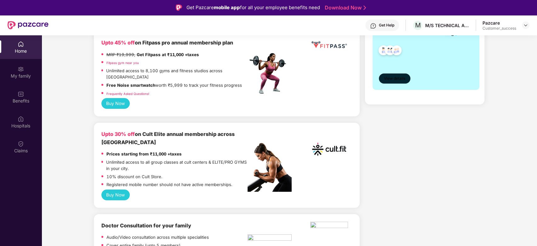
click at [395, 79] on span "View details" at bounding box center [394, 79] width 21 height 6
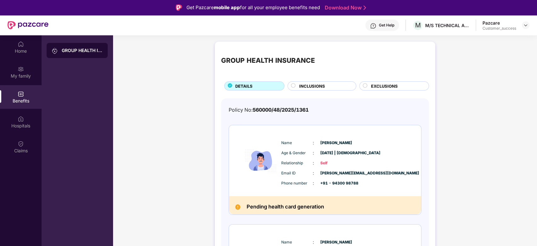
click at [289, 211] on h2 "Pending health card generation" at bounding box center [286, 206] width 78 height 9
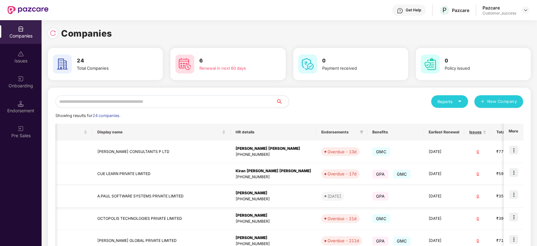
scroll to position [152, 0]
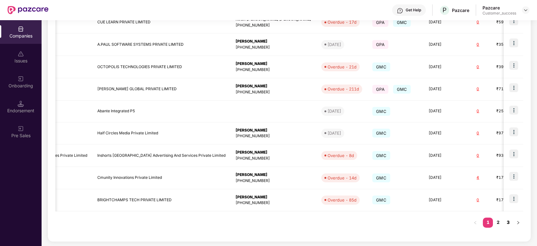
click at [504, 221] on link "3" at bounding box center [508, 221] width 10 height 9
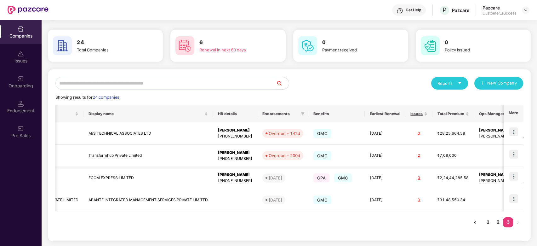
drag, startPoint x: 504, startPoint y: 221, endPoint x: 450, endPoint y: 146, distance: 92.1
click at [450, 146] on div "Registered name Display name HR details Endorsements Benefits Earliest Renewal …" at bounding box center [289, 158] width 468 height 106
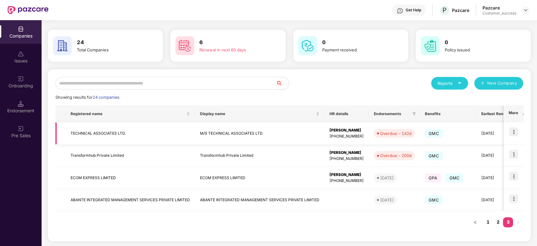
scroll to position [0, 0]
click at [514, 131] on img at bounding box center [513, 131] width 9 height 9
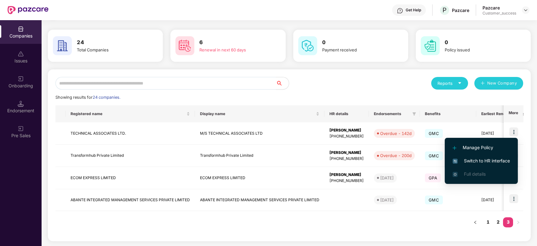
click at [472, 160] on span "Switch to HR interface" at bounding box center [481, 160] width 57 height 7
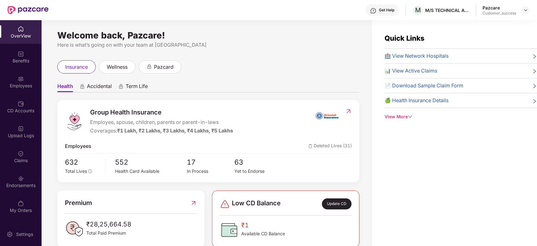
click at [351, 112] on img at bounding box center [348, 111] width 7 height 6
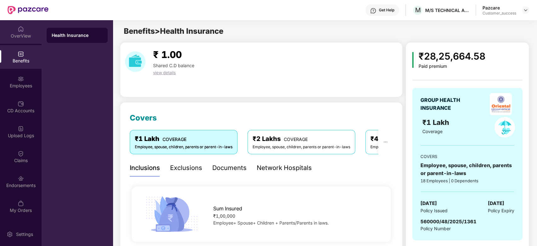
click at [17, 26] on div "OverView" at bounding box center [21, 32] width 42 height 24
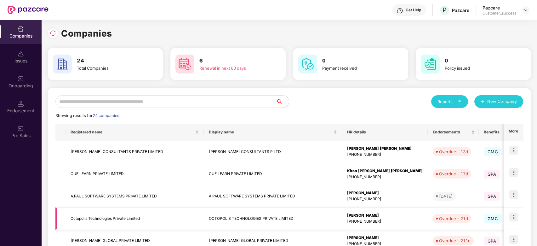
scroll to position [152, 0]
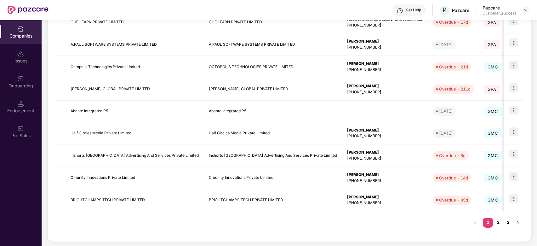
click at [510, 225] on link "3" at bounding box center [508, 221] width 10 height 9
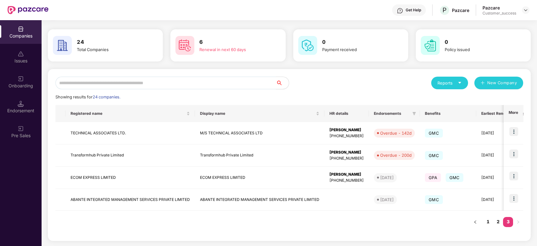
scroll to position [18, 0]
click at [511, 132] on img at bounding box center [513, 131] width 9 height 9
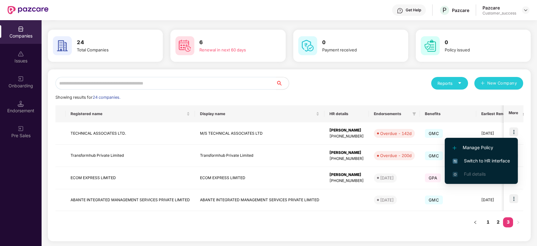
click at [492, 159] on span "Switch to HR interface" at bounding box center [481, 160] width 57 height 7
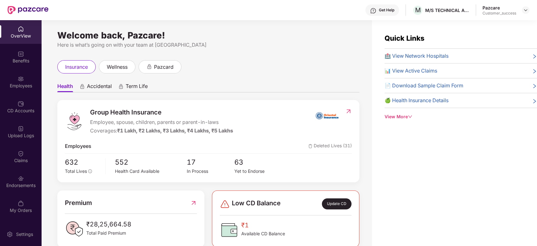
click at [348, 112] on img at bounding box center [348, 111] width 7 height 6
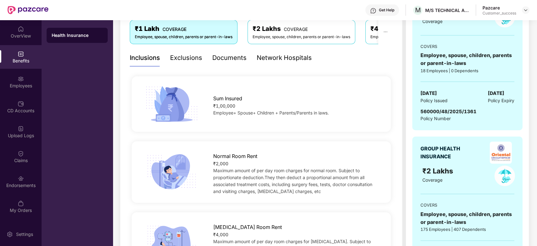
scroll to position [111, 0]
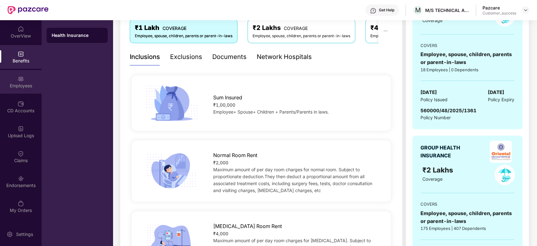
click at [26, 76] on div "Employees" at bounding box center [21, 82] width 42 height 24
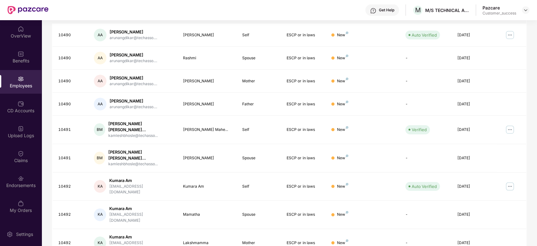
scroll to position [0, 0]
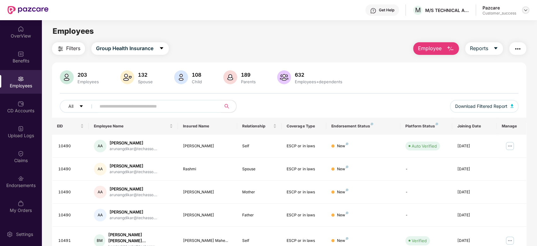
click at [528, 12] on img at bounding box center [525, 10] width 5 height 5
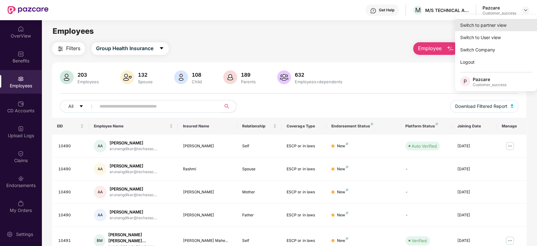
click at [515, 24] on div "Switch to partner view" at bounding box center [496, 25] width 82 height 12
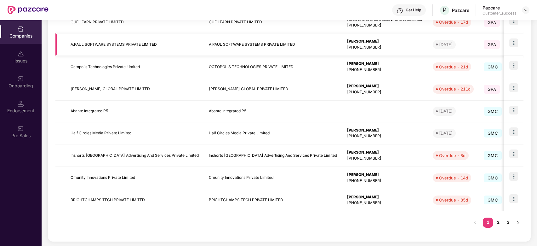
scroll to position [152, 0]
click at [499, 221] on link "2" at bounding box center [498, 221] width 10 height 9
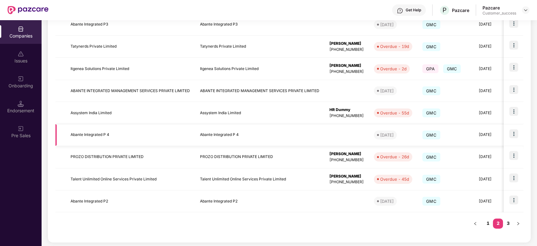
scroll to position [149, 0]
click at [485, 222] on link "1" at bounding box center [488, 222] width 10 height 9
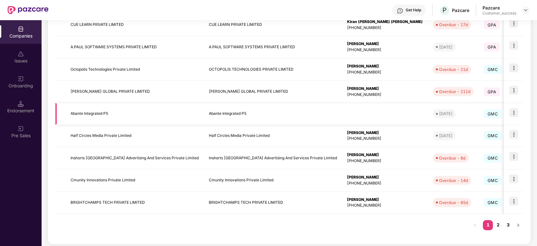
click at [516, 110] on img at bounding box center [513, 112] width 9 height 9
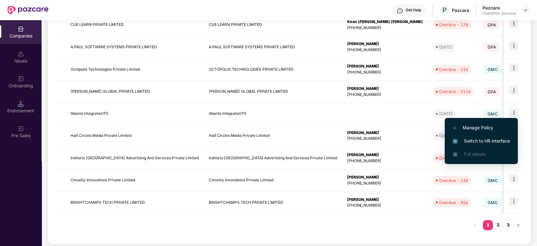
click at [461, 158] on li "Full details" at bounding box center [481, 153] width 73 height 13
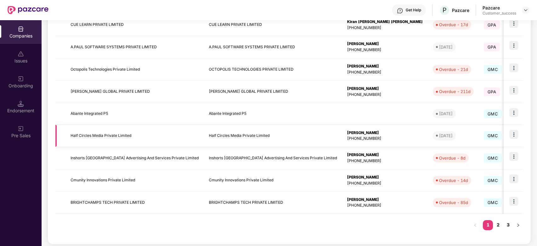
scroll to position [0, 0]
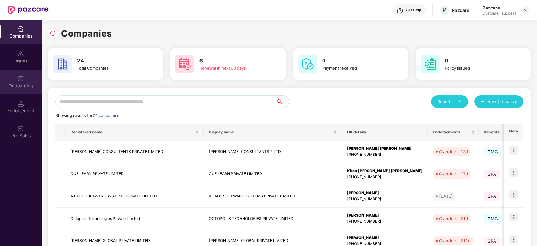
click at [24, 85] on div "Onboarding" at bounding box center [21, 86] width 42 height 6
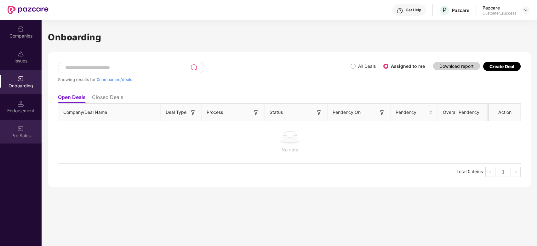
click at [20, 129] on img at bounding box center [21, 128] width 6 height 6
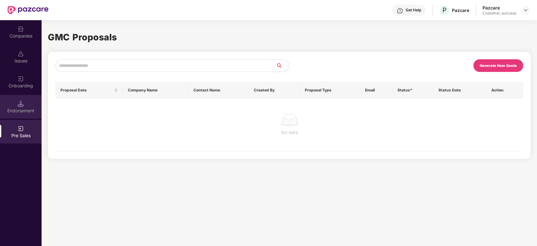
click at [12, 101] on div "Endorsement" at bounding box center [21, 107] width 42 height 24
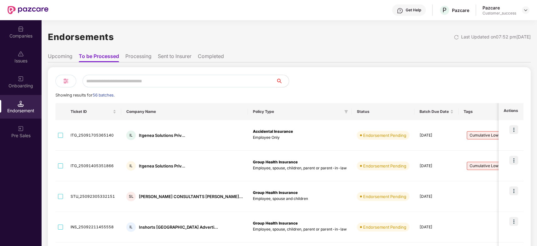
click at [68, 57] on li "Upcoming" at bounding box center [60, 57] width 25 height 9
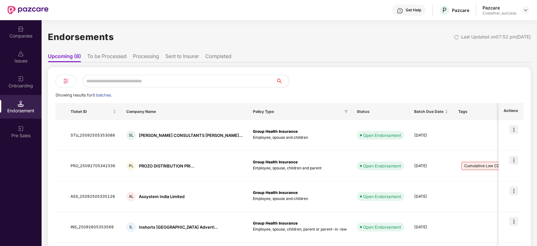
click at [111, 54] on li "To be Processed" at bounding box center [106, 57] width 39 height 9
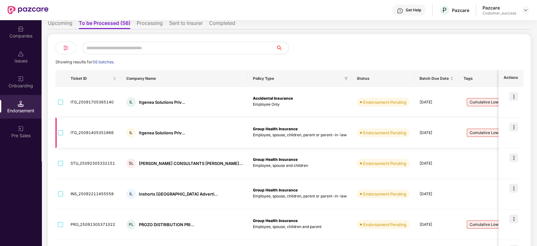
scroll to position [210, 0]
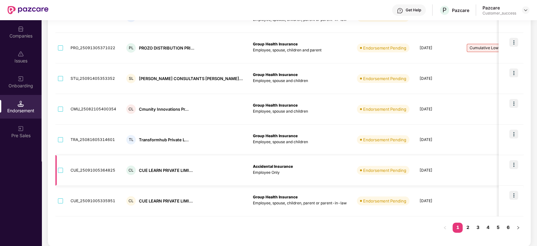
click at [517, 163] on img at bounding box center [513, 164] width 9 height 9
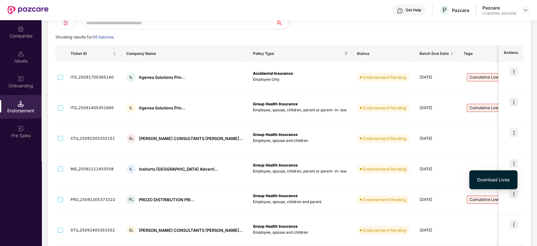
scroll to position [0, 0]
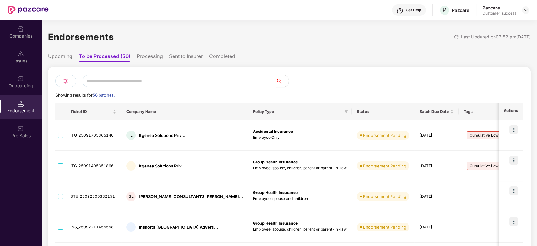
click at [28, 28] on div "Companies" at bounding box center [21, 32] width 42 height 24
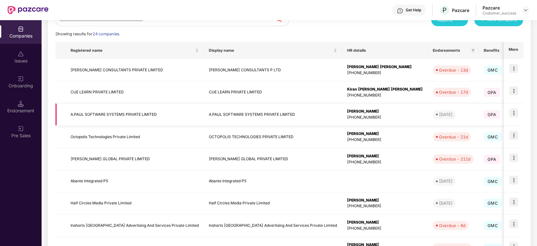
scroll to position [81, 0]
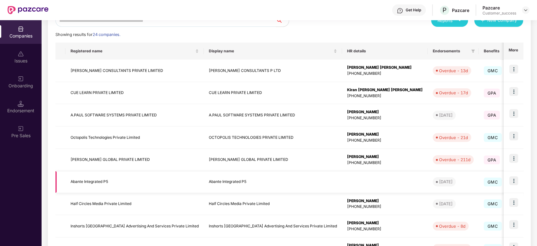
click at [519, 181] on td at bounding box center [514, 182] width 20 height 22
click at [514, 180] on img at bounding box center [513, 180] width 9 height 9
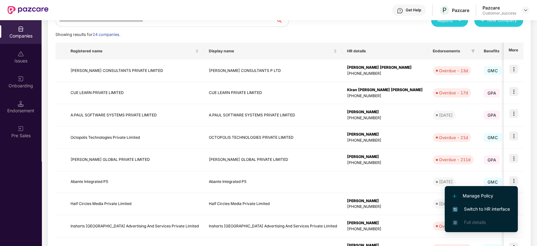
click at [491, 210] on span "Switch to HR interface" at bounding box center [481, 208] width 57 height 7
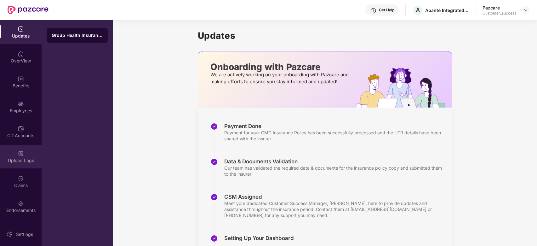
click at [23, 164] on div "Upload Logs" at bounding box center [21, 157] width 42 height 24
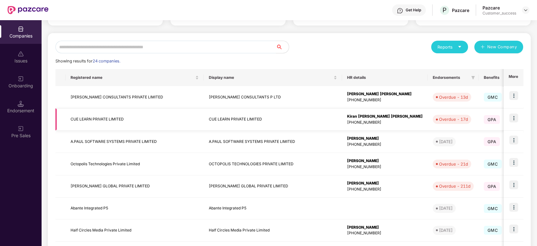
scroll to position [55, 0]
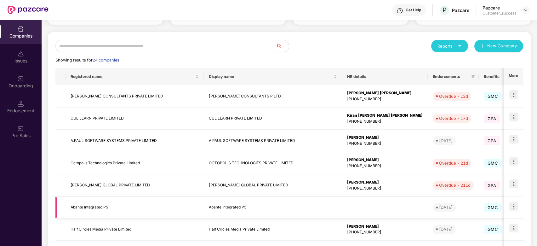
click at [512, 207] on img at bounding box center [513, 206] width 9 height 9
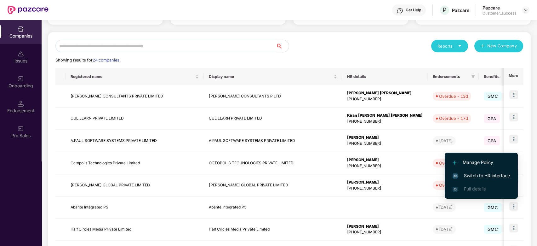
click at [489, 173] on span "Switch to HR interface" at bounding box center [481, 175] width 57 height 7
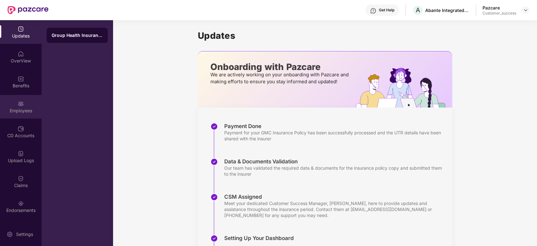
click at [19, 110] on div "Employees" at bounding box center [21, 110] width 42 height 6
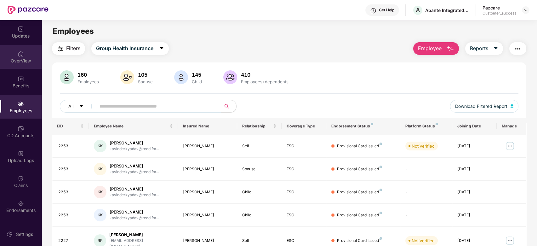
click at [20, 54] on img at bounding box center [21, 54] width 6 height 6
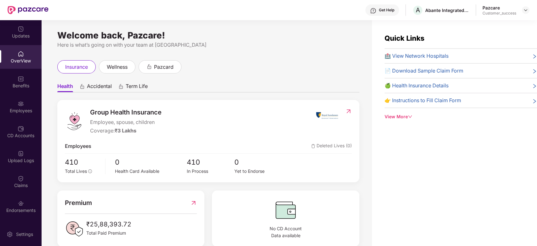
click at [345, 112] on img at bounding box center [348, 111] width 7 height 6
